Goal: Transaction & Acquisition: Purchase product/service

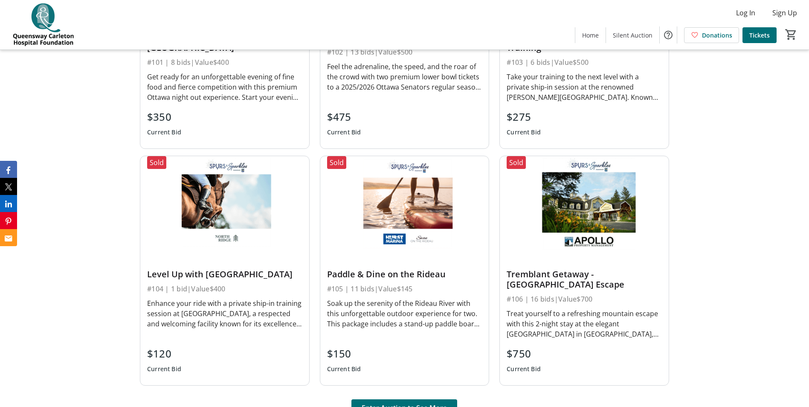
scroll to position [558, 0]
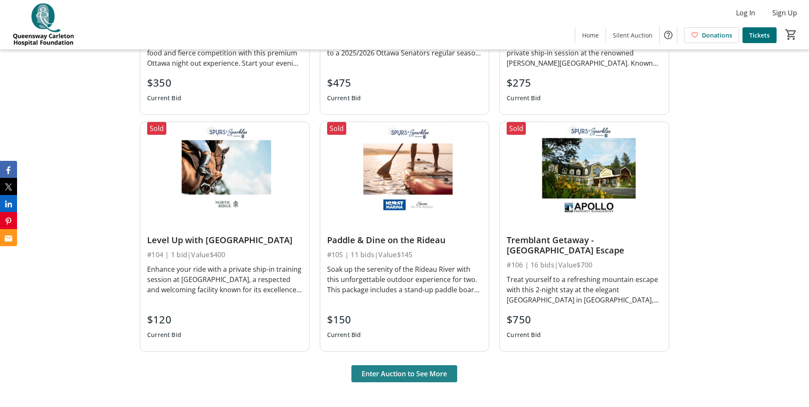
click at [395, 371] on span "Enter Auction to See More" at bounding box center [404, 373] width 85 height 10
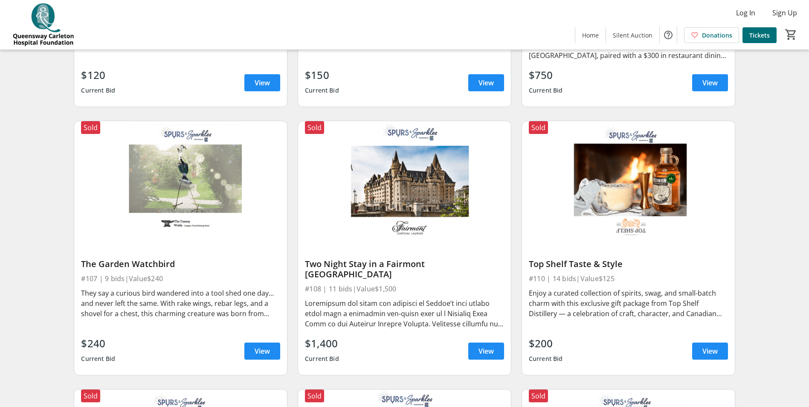
scroll to position [569, 0]
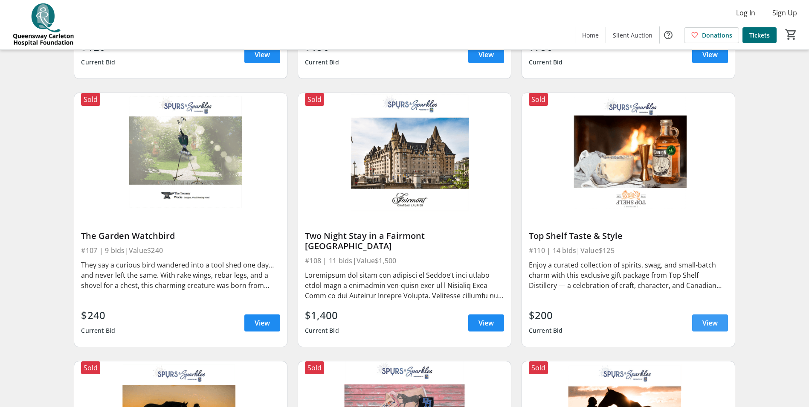
click at [715, 318] on span "View" at bounding box center [709, 323] width 15 height 10
